Goal: Task Accomplishment & Management: Use online tool/utility

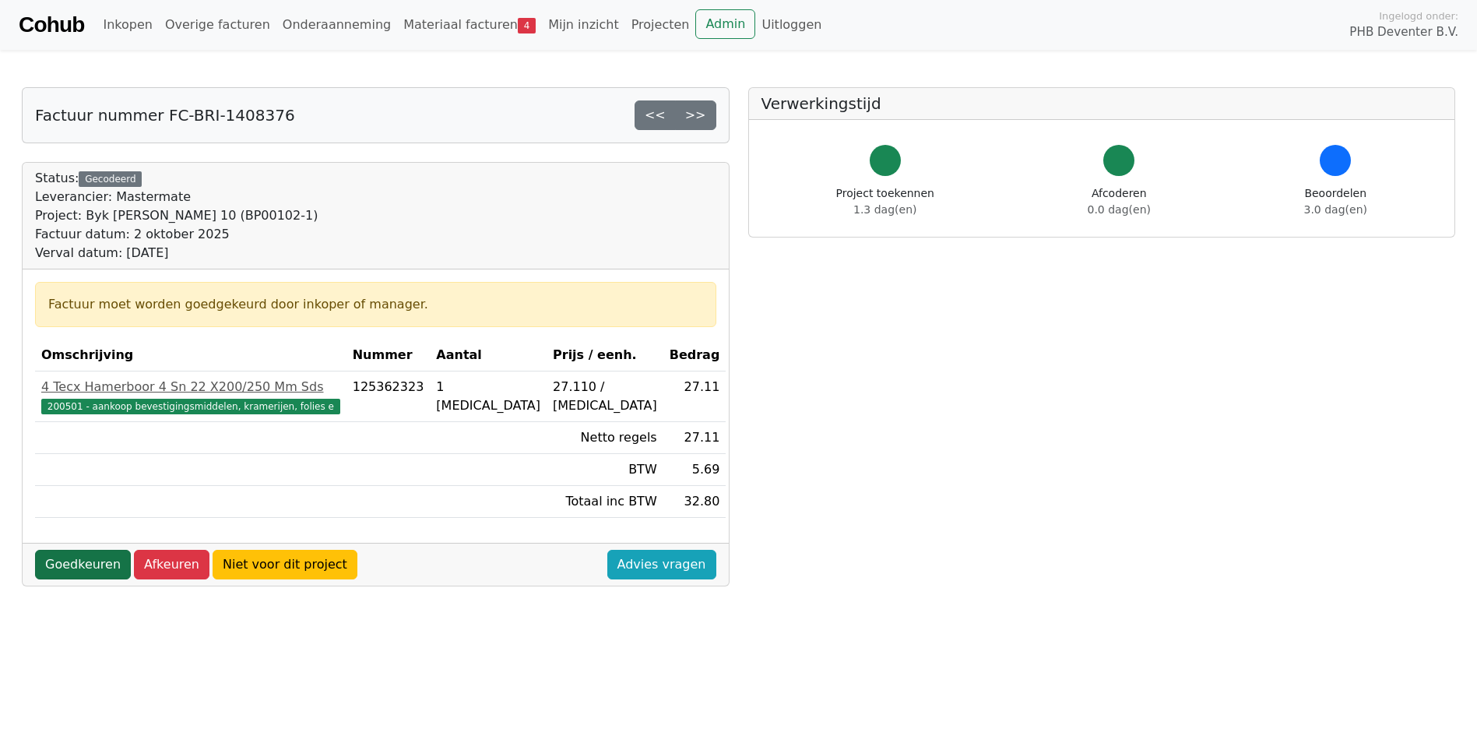
click at [69, 561] on link "Goedkeuren" at bounding box center [83, 565] width 96 height 30
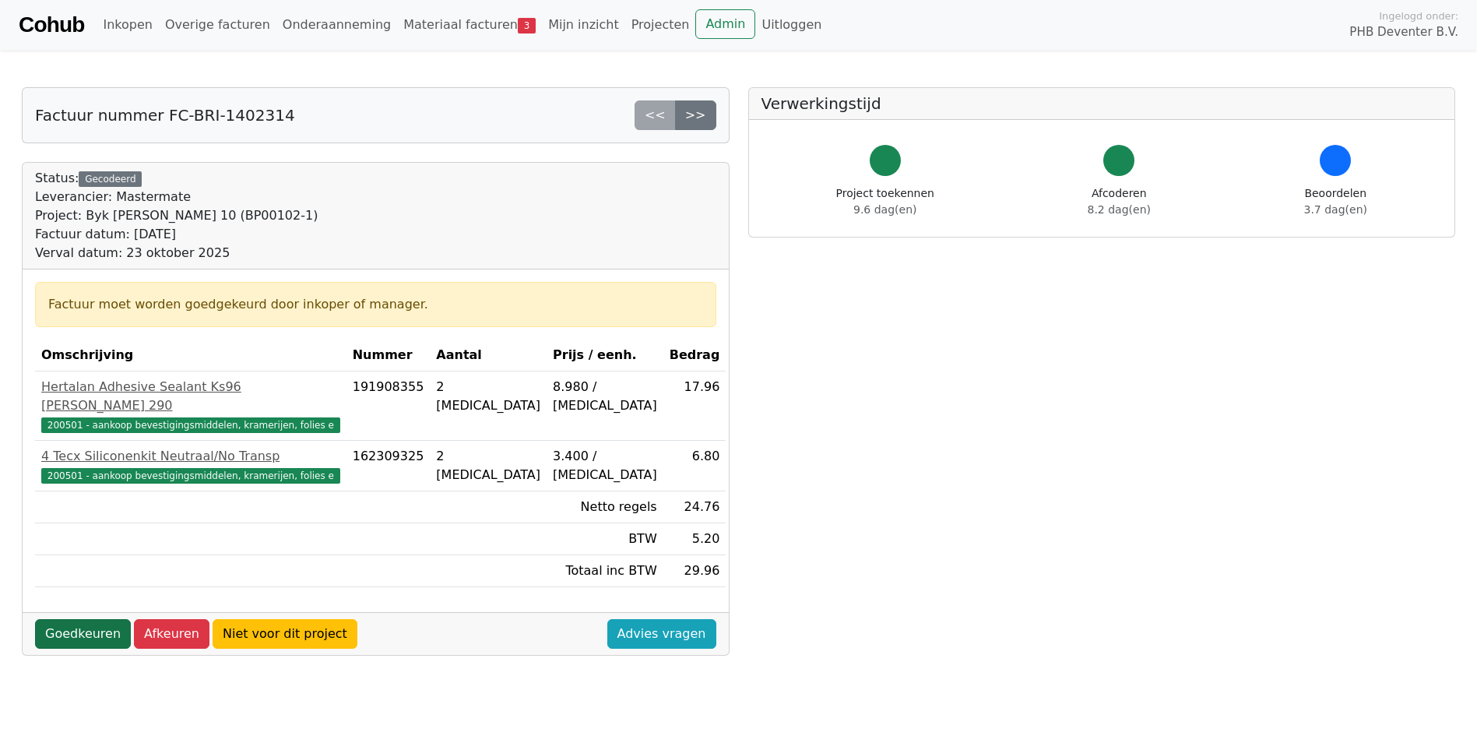
click at [62, 619] on link "Goedkeuren" at bounding box center [83, 634] width 96 height 30
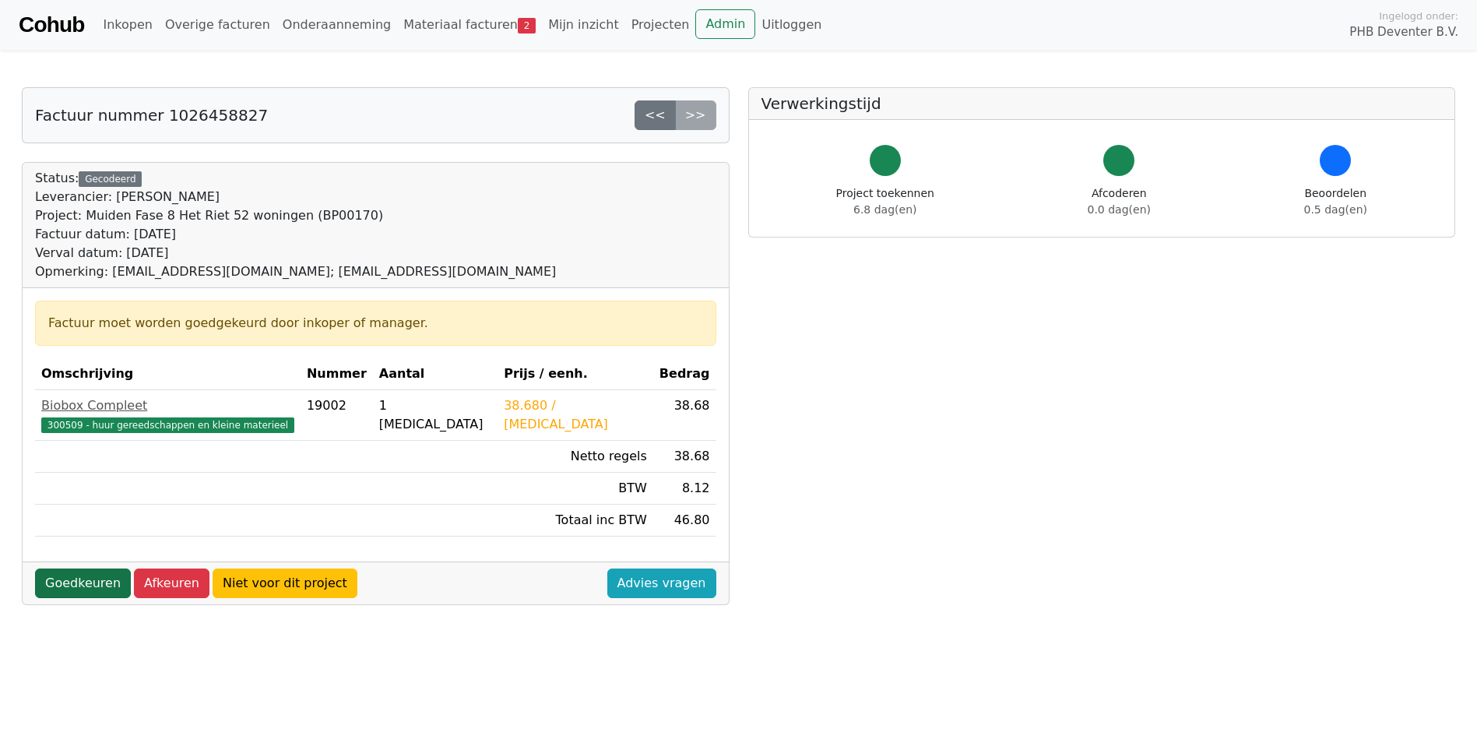
click at [70, 582] on link "Goedkeuren" at bounding box center [83, 583] width 96 height 30
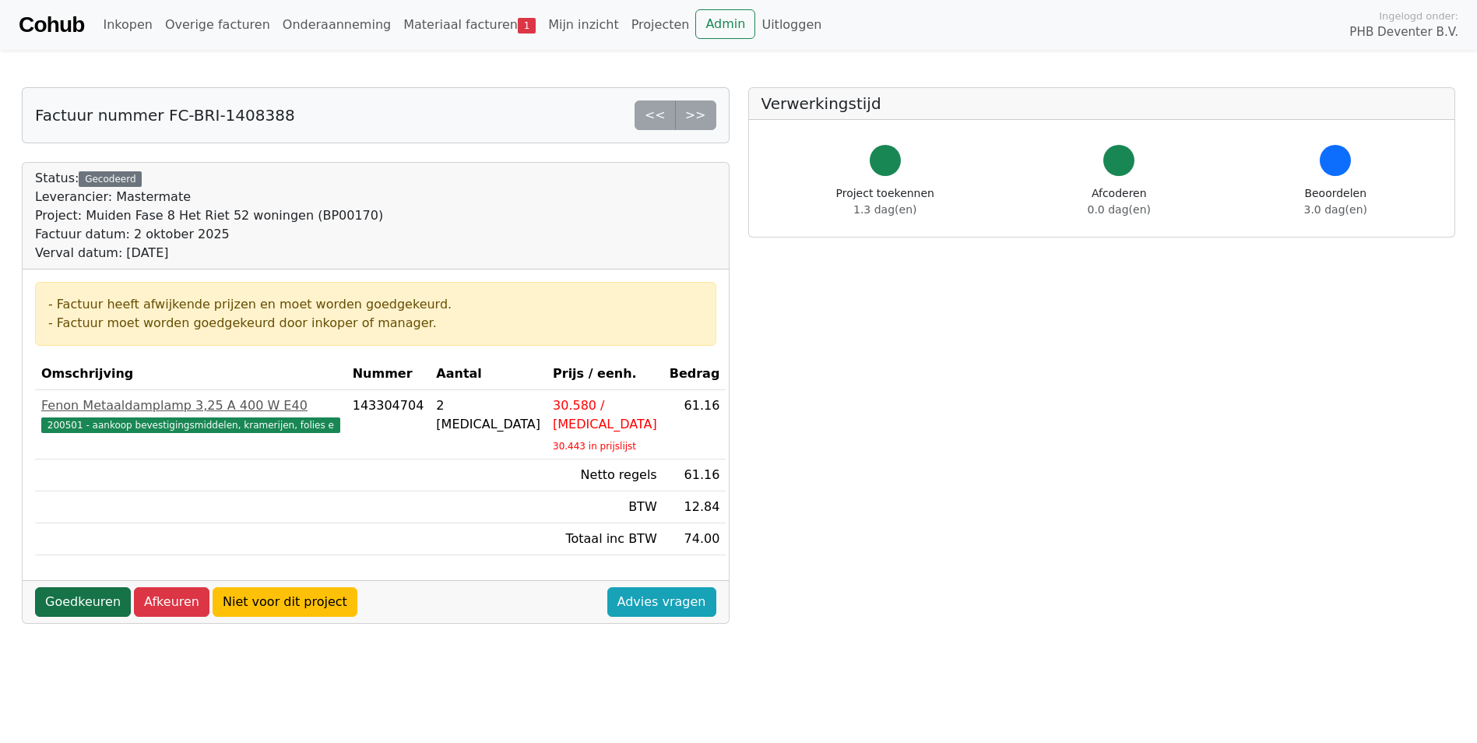
click at [77, 587] on link "Goedkeuren" at bounding box center [83, 602] width 96 height 30
